Goal: Find specific page/section: Find specific page/section

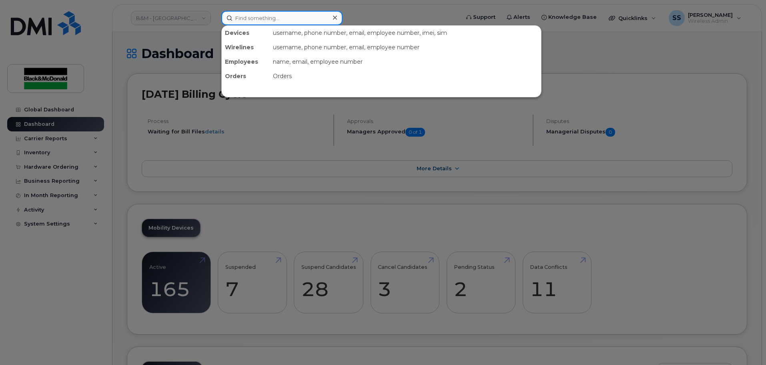
click at [256, 22] on input at bounding box center [281, 18] width 121 height 14
paste input "587-337-4635"
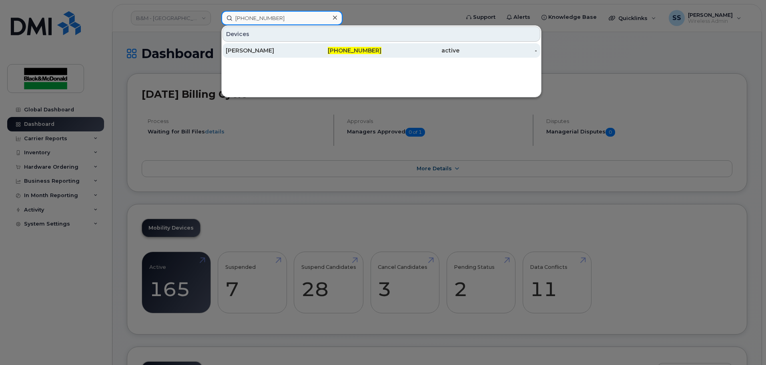
type input "587-337-4635"
click at [274, 54] on div "Therese Hanninen" at bounding box center [265, 50] width 78 height 8
